Goal: Task Accomplishment & Management: Manage account settings

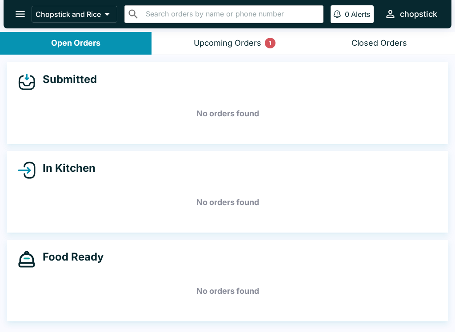
click at [249, 34] on button "Upcoming Orders 1" at bounding box center [228, 43] width 152 height 23
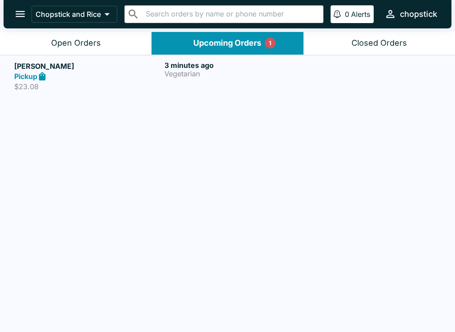
click at [127, 36] on button "Open Orders" at bounding box center [76, 43] width 152 height 23
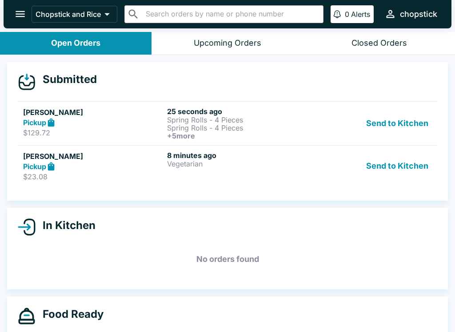
click at [197, 98] on ul "[PERSON_NAME] Pickup $129.72 25 seconds ago Spring Rolls - 4 Pieces Spring Roll…" at bounding box center [227, 144] width 419 height 93
click at [192, 133] on h6 "+ 5 more" at bounding box center [237, 136] width 140 height 8
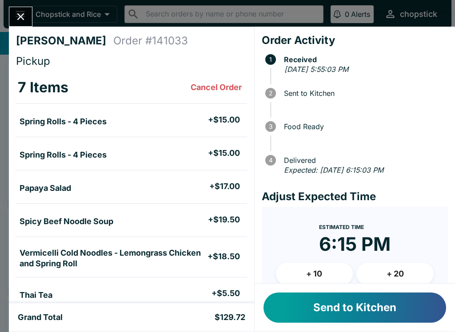
click at [392, 318] on button "Send to Kitchen" at bounding box center [354, 308] width 183 height 30
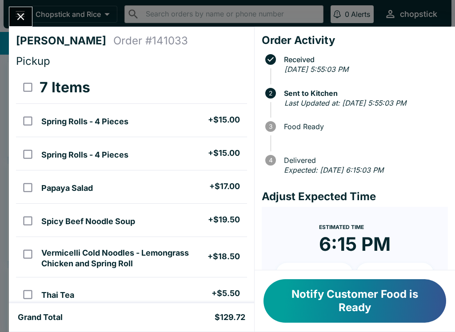
click at [18, 37] on h4 "[PERSON_NAME]" at bounding box center [64, 40] width 97 height 13
click at [32, 17] on button "Close" at bounding box center [20, 16] width 23 height 19
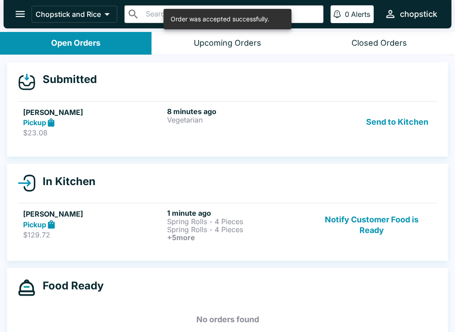
click at [184, 221] on p "Spring Rolls - 4 Pieces" at bounding box center [237, 222] width 140 height 8
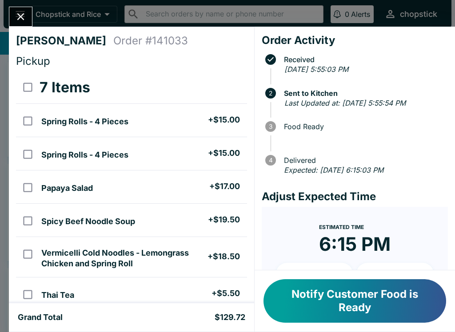
click at [21, 7] on button "Close" at bounding box center [20, 16] width 23 height 19
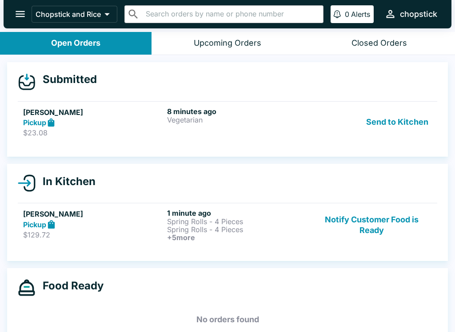
click at [395, 136] on button "Send to Kitchen" at bounding box center [397, 122] width 69 height 31
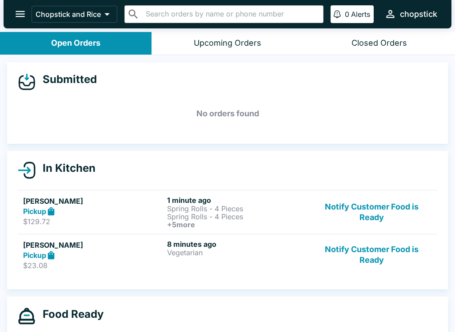
click at [168, 200] on h6 "1 minute ago" at bounding box center [237, 200] width 140 height 9
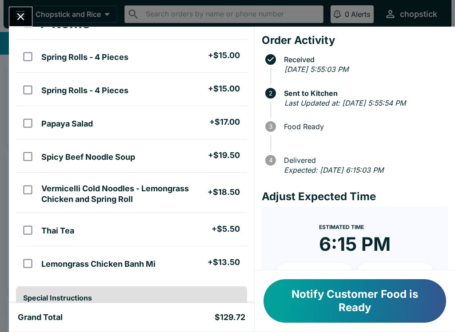
scroll to position [62, 0]
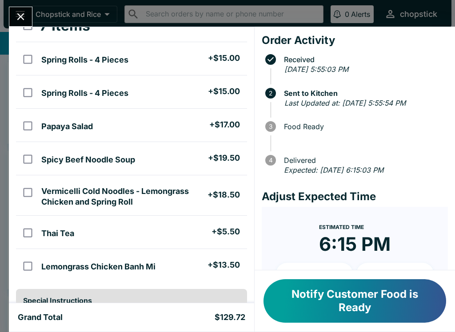
click at [16, 9] on button "Close" at bounding box center [20, 16] width 23 height 19
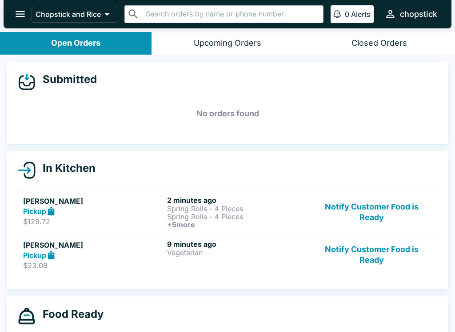
click at [406, 247] on button "Notify Customer Food is Ready" at bounding box center [371, 255] width 120 height 31
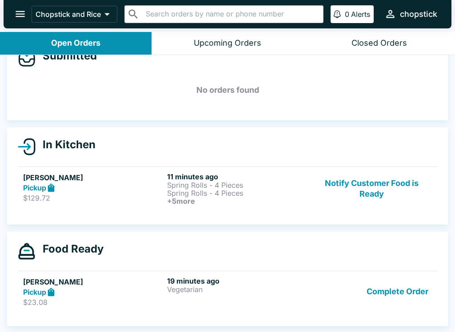
scroll to position [24, 0]
click at [377, 190] on button "Notify Customer Food is Ready" at bounding box center [371, 188] width 120 height 33
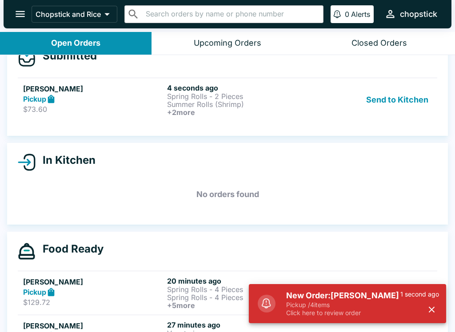
click at [232, 87] on h6 "4 seconds ago" at bounding box center [237, 88] width 140 height 9
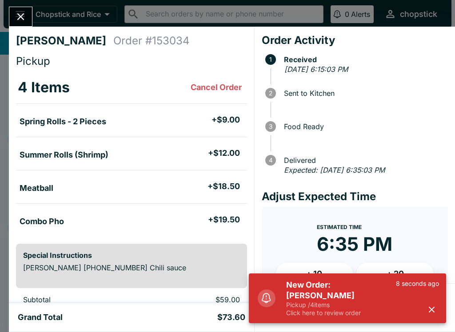
click at [359, 314] on p "Click here to review order" at bounding box center [341, 313] width 110 height 8
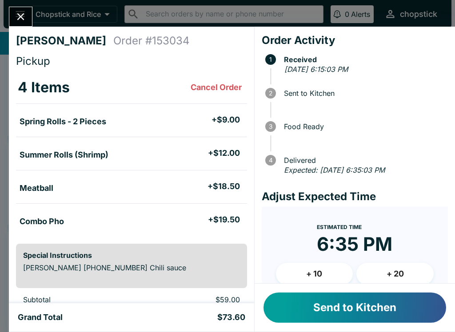
click at [364, 308] on button "Send to Kitchen" at bounding box center [354, 308] width 183 height 30
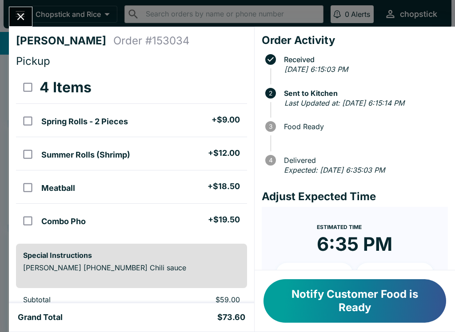
click at [24, 8] on button "Close" at bounding box center [20, 16] width 23 height 19
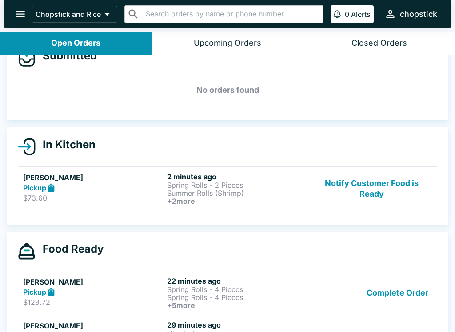
click at [224, 200] on h6 "+ 2 more" at bounding box center [237, 201] width 140 height 8
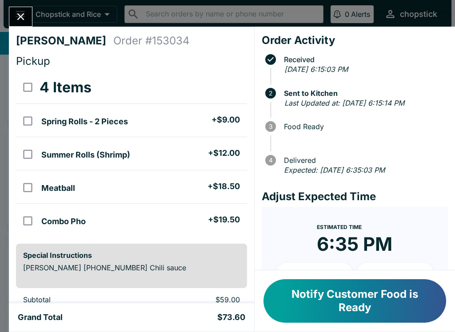
click at [14, 14] on button "Close" at bounding box center [20, 16] width 23 height 19
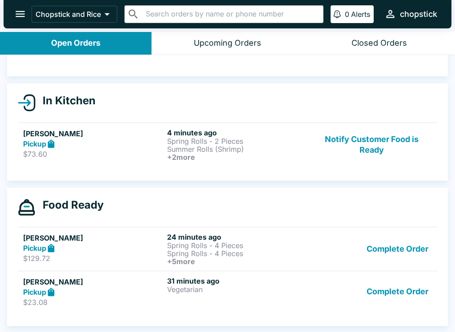
click at [419, 251] on button "Complete Order" at bounding box center [397, 249] width 69 height 33
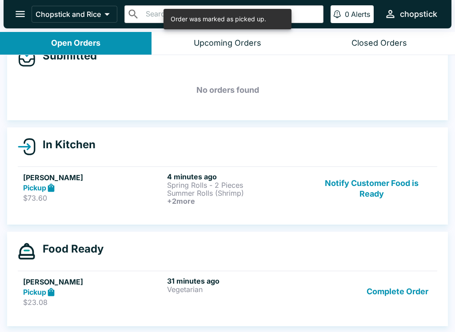
click at [408, 285] on button "Complete Order" at bounding box center [397, 292] width 69 height 31
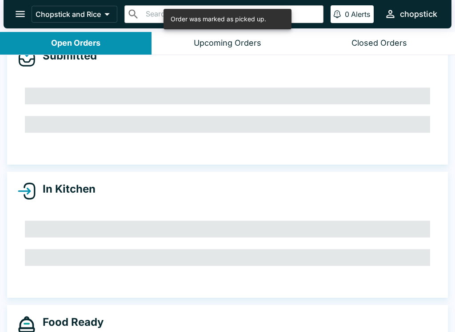
scroll to position [10, 0]
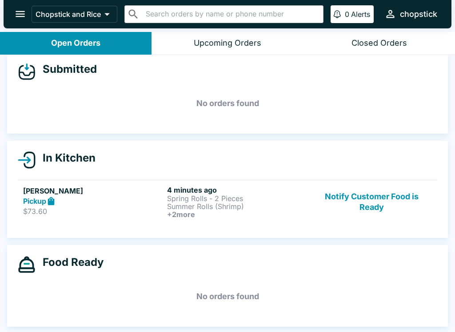
click at [383, 205] on button "Notify Customer Food is Ready" at bounding box center [371, 202] width 120 height 33
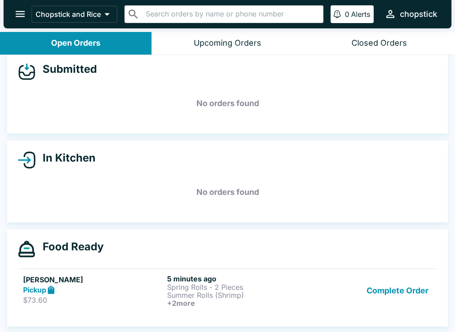
click at [421, 302] on button "Complete Order" at bounding box center [397, 291] width 69 height 33
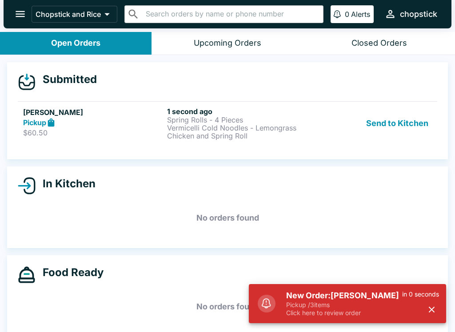
click at [164, 111] on div "[PERSON_NAME] Pickup $60.50 1 second ago Spring Rolls - 4 Pieces Vermicelli Col…" at bounding box center [227, 123] width 409 height 33
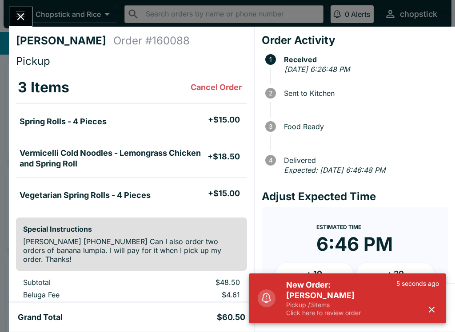
click at [332, 294] on h5 "New Order: [PERSON_NAME]" at bounding box center [341, 290] width 110 height 21
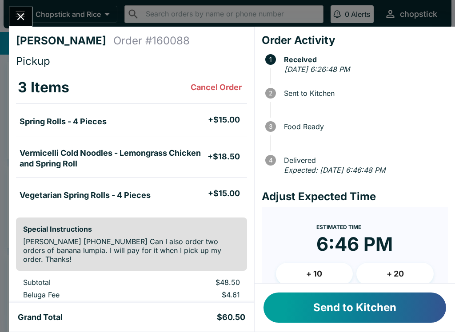
click at [368, 295] on button "Send to Kitchen" at bounding box center [354, 308] width 183 height 30
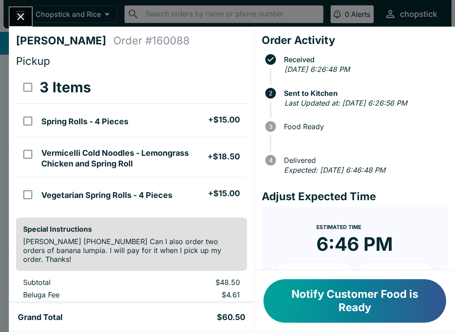
click at [27, 16] on button "Close" at bounding box center [20, 16] width 23 height 19
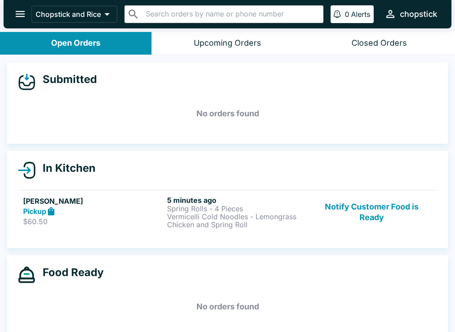
click at [212, 197] on h6 "5 minutes ago" at bounding box center [237, 200] width 140 height 9
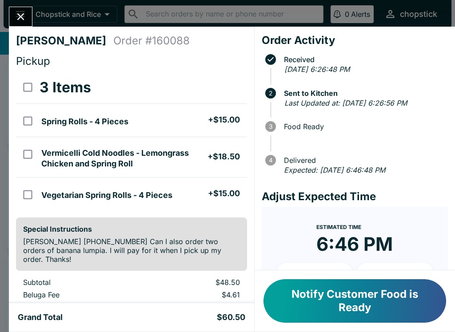
click at [13, 20] on button "Close" at bounding box center [20, 16] width 23 height 19
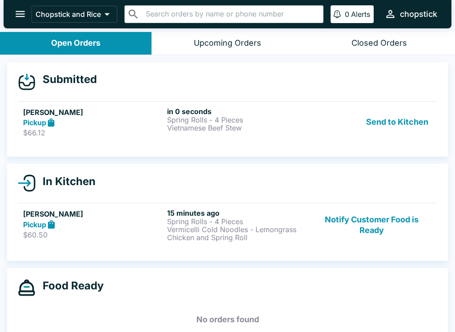
click at [242, 131] on p "Vietnamese Beef Stew" at bounding box center [237, 128] width 140 height 8
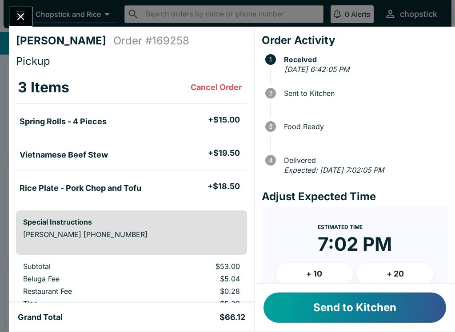
click at [383, 313] on button "Send to Kitchen" at bounding box center [354, 308] width 183 height 30
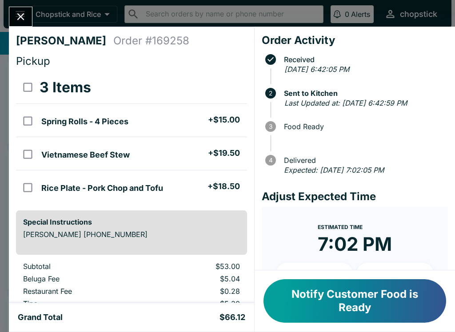
click at [24, 20] on icon "Close" at bounding box center [21, 17] width 12 height 12
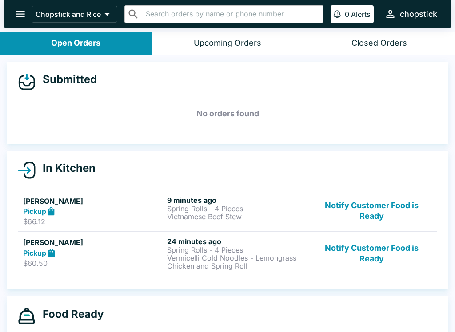
click at [374, 257] on button "Notify Customer Food is Ready" at bounding box center [371, 253] width 120 height 33
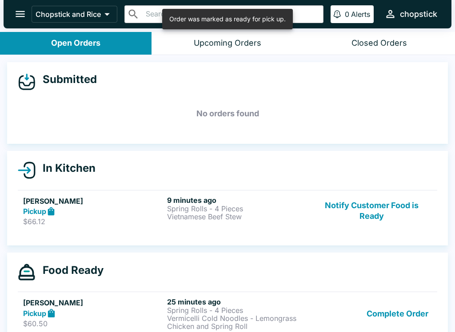
click at [381, 298] on button "Complete Order" at bounding box center [397, 314] width 69 height 33
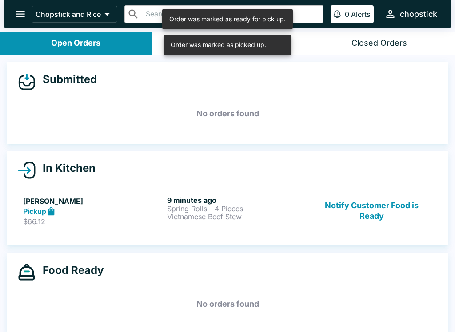
click at [104, 230] on link "[PERSON_NAME] Pickup $66.12 9 minutes ago Spring Rolls - 4 Pieces Vietnamese Be…" at bounding box center [227, 211] width 419 height 42
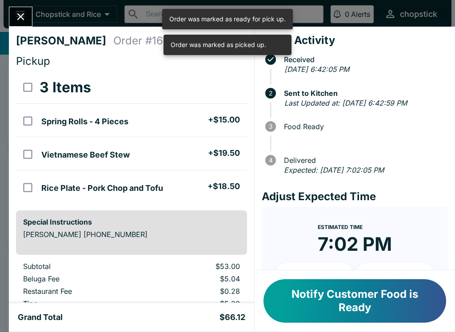
click at [20, 5] on div "[PERSON_NAME] Order # 169258 Pickup 3 Items Spring Rolls - 4 Pieces + $15.00 Vi…" at bounding box center [227, 166] width 455 height 332
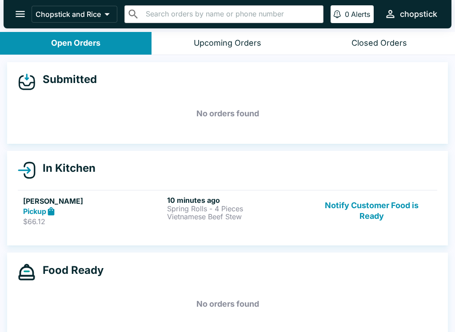
click at [151, 200] on h5 "[PERSON_NAME]" at bounding box center [93, 201] width 140 height 11
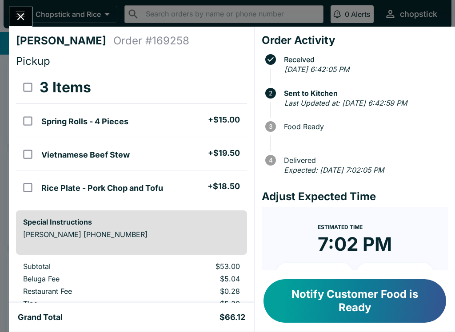
click at [14, 27] on div "[PERSON_NAME] Order # 169258 Pickup 3 Items Spring Rolls - 4 Pieces + $15.00 Vi…" at bounding box center [131, 165] width 245 height 277
click at [25, 19] on icon "Close" at bounding box center [21, 17] width 12 height 12
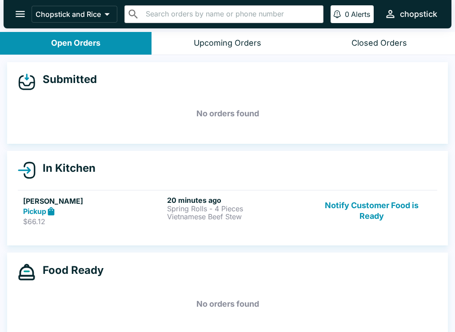
click at [391, 199] on button "Notify Customer Food is Ready" at bounding box center [371, 211] width 120 height 31
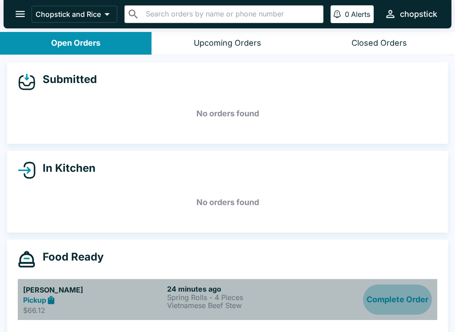
click at [397, 300] on button "Complete Order" at bounding box center [397, 300] width 69 height 31
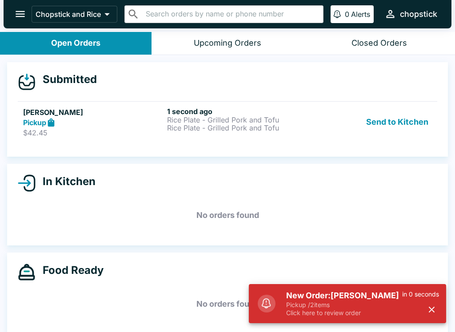
click at [303, 312] on p "Click here to review order" at bounding box center [344, 313] width 116 height 8
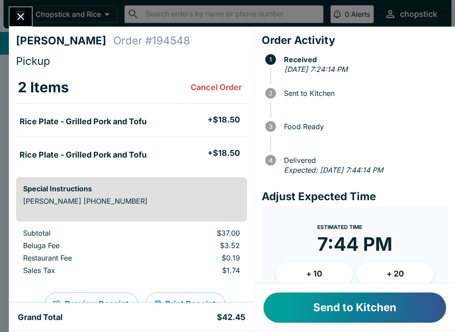
click at [372, 306] on button "Send to Kitchen" at bounding box center [354, 308] width 183 height 30
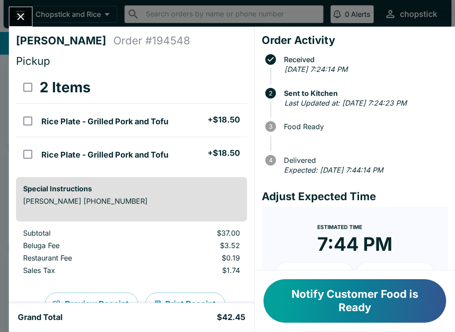
click at [4, 16] on div "[PERSON_NAME] Order # 194548 Pickup 2 Items Rice Plate - Grilled Pork and Tofu …" at bounding box center [227, 166] width 455 height 332
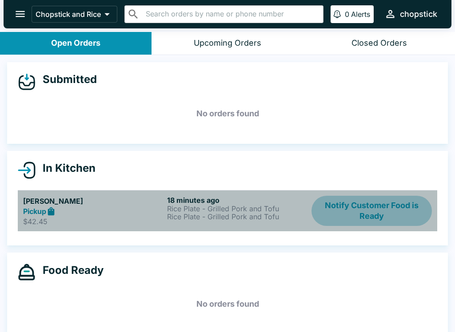
click at [378, 208] on button "Notify Customer Food is Ready" at bounding box center [371, 211] width 120 height 31
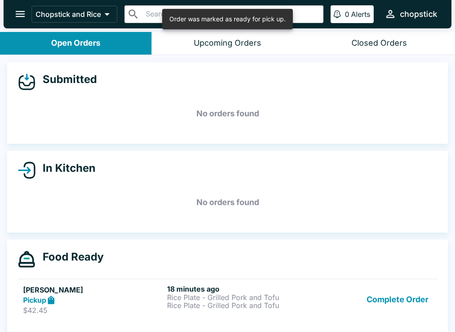
click at [415, 303] on button "Complete Order" at bounding box center [397, 300] width 69 height 31
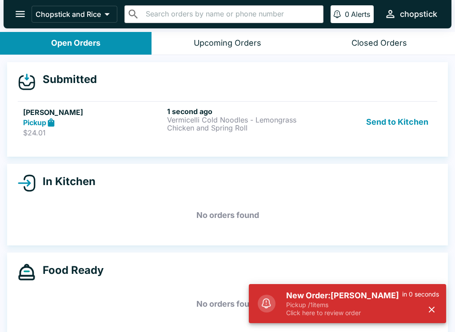
click at [372, 314] on p "Click here to review order" at bounding box center [344, 313] width 116 height 8
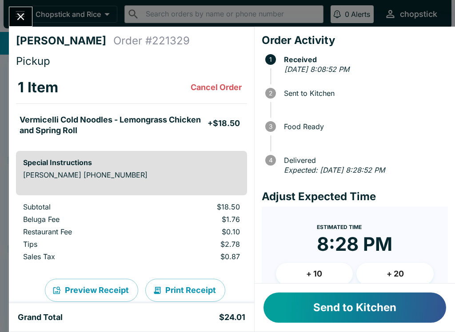
click at [359, 302] on button "Send to Kitchen" at bounding box center [354, 308] width 183 height 30
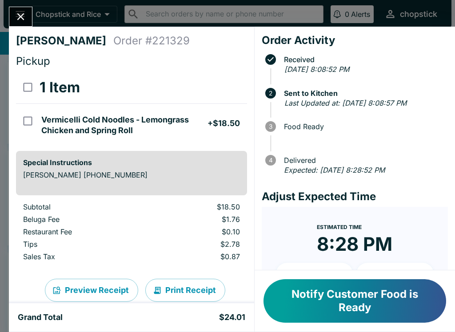
click at [21, 20] on icon "Close" at bounding box center [21, 17] width 12 height 12
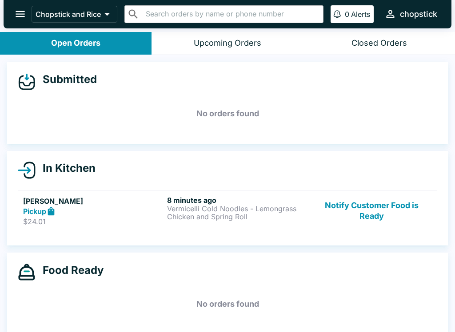
click at [400, 218] on button "Notify Customer Food is Ready" at bounding box center [371, 211] width 120 height 31
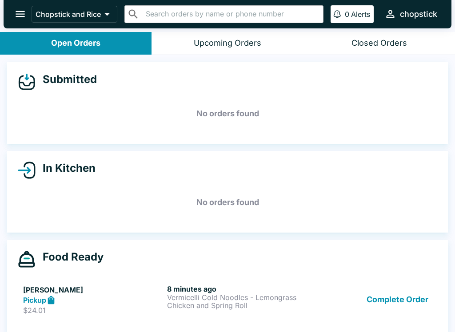
scroll to position [0, 0]
click at [419, 279] on link "[PERSON_NAME] Pickup $24.01 8 minutes ago Vermicelli Cold Noodles - Lemongrass …" at bounding box center [227, 300] width 419 height 42
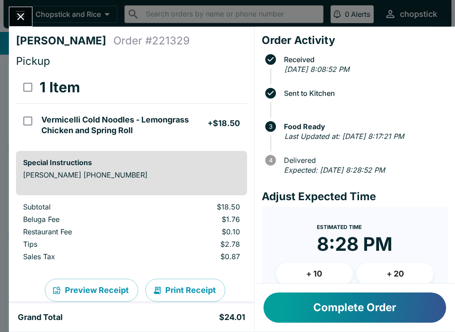
click at [326, 322] on button "Complete Order" at bounding box center [354, 308] width 183 height 30
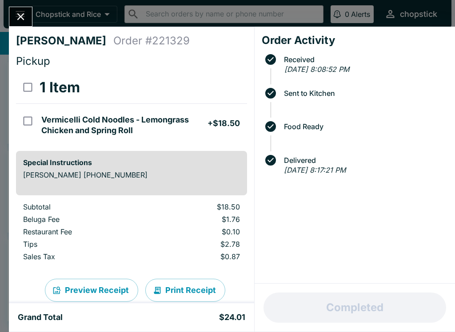
click at [329, 324] on div "Completed" at bounding box center [355, 308] width 200 height 48
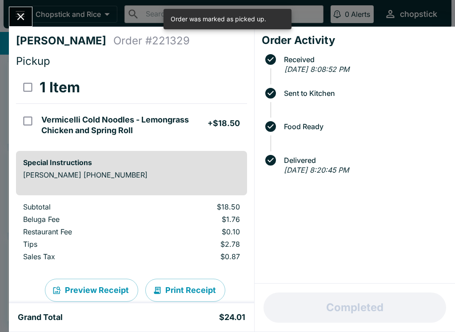
click at [19, 26] on button "Close" at bounding box center [20, 16] width 23 height 19
